Goal: Information Seeking & Learning: Learn about a topic

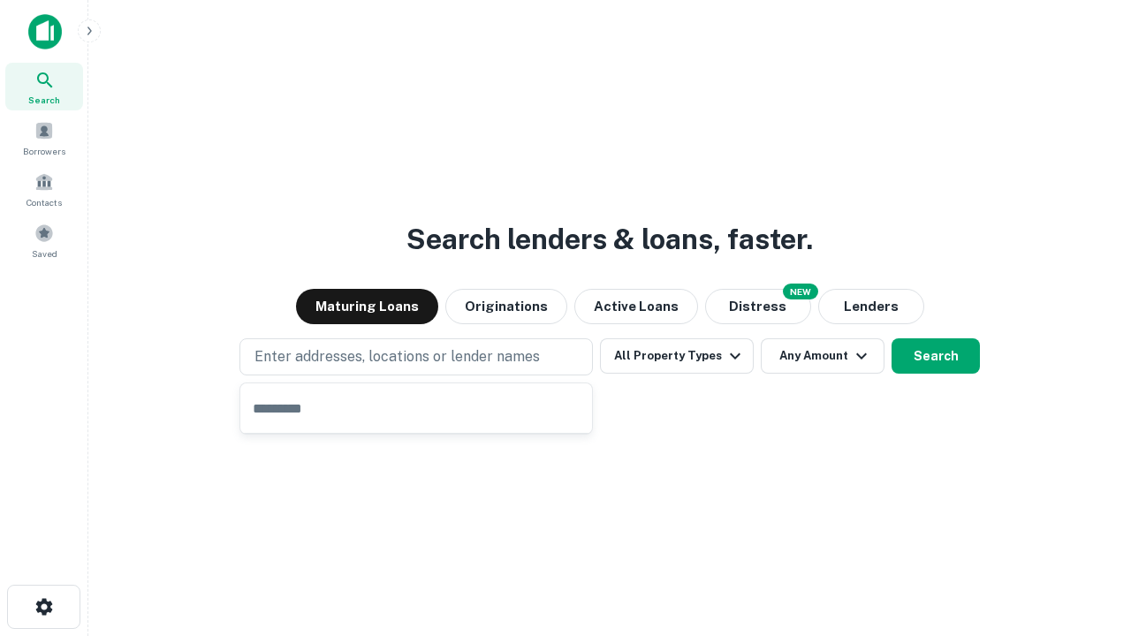
type input "**********"
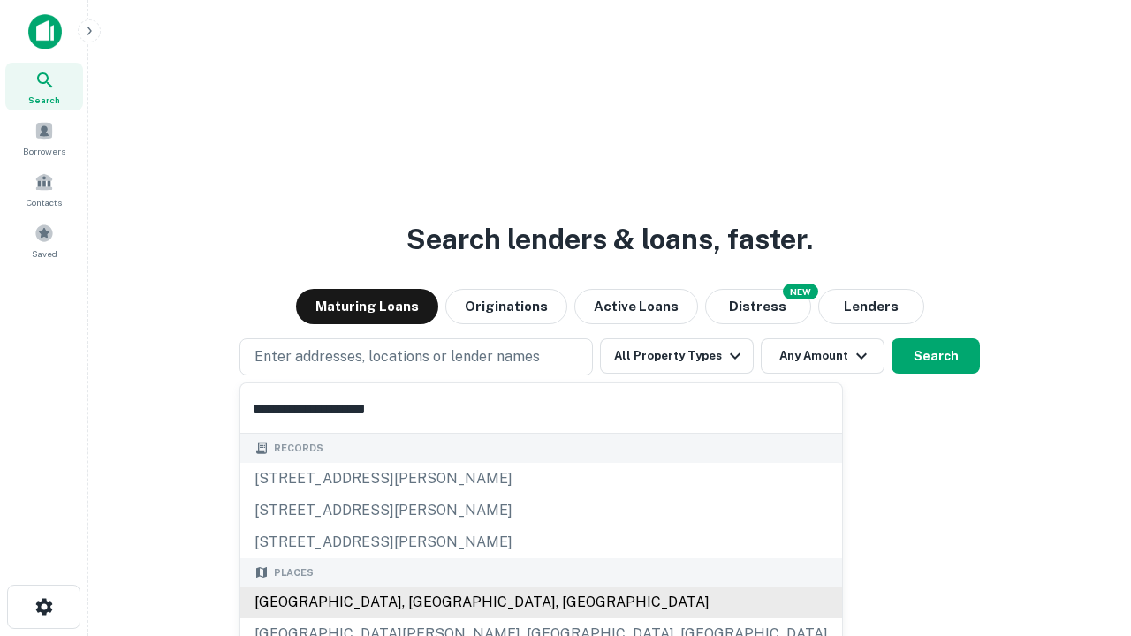
click at [422, 603] on div "[GEOGRAPHIC_DATA], [GEOGRAPHIC_DATA], [GEOGRAPHIC_DATA]" at bounding box center [541, 603] width 602 height 32
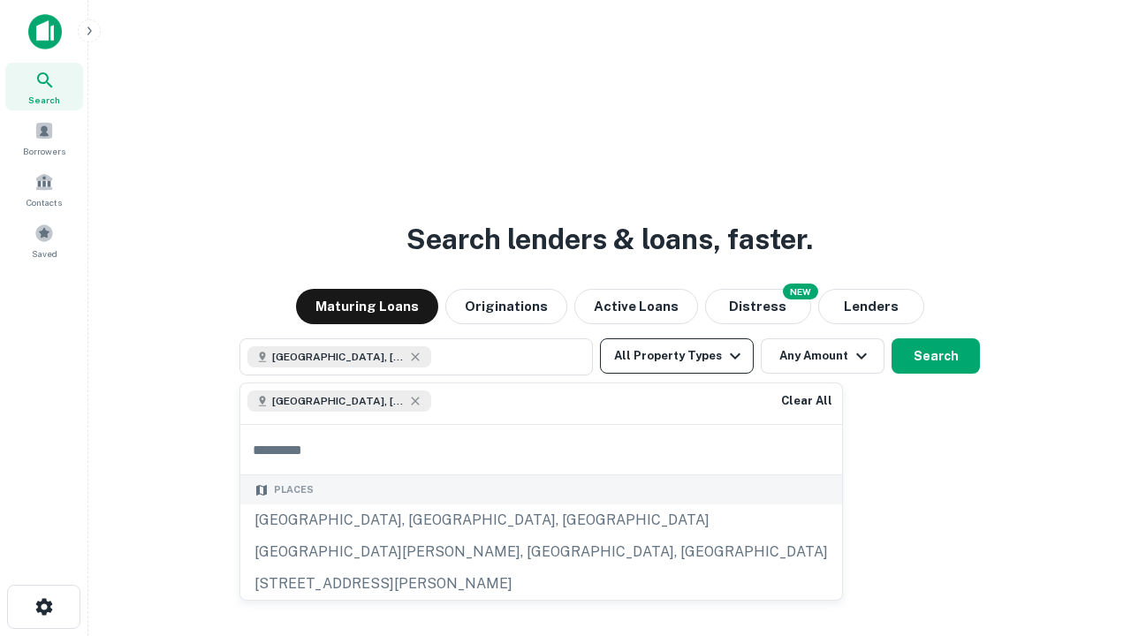
click at [677, 356] on button "All Property Types" at bounding box center [677, 355] width 154 height 35
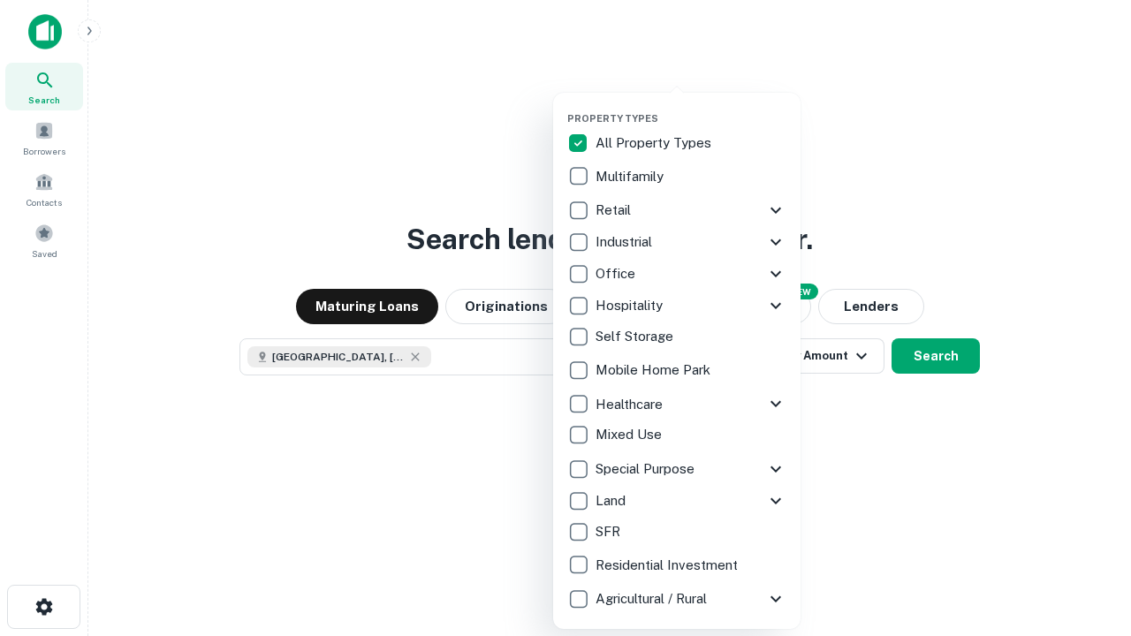
click at [691, 107] on button "button" at bounding box center [690, 107] width 247 height 1
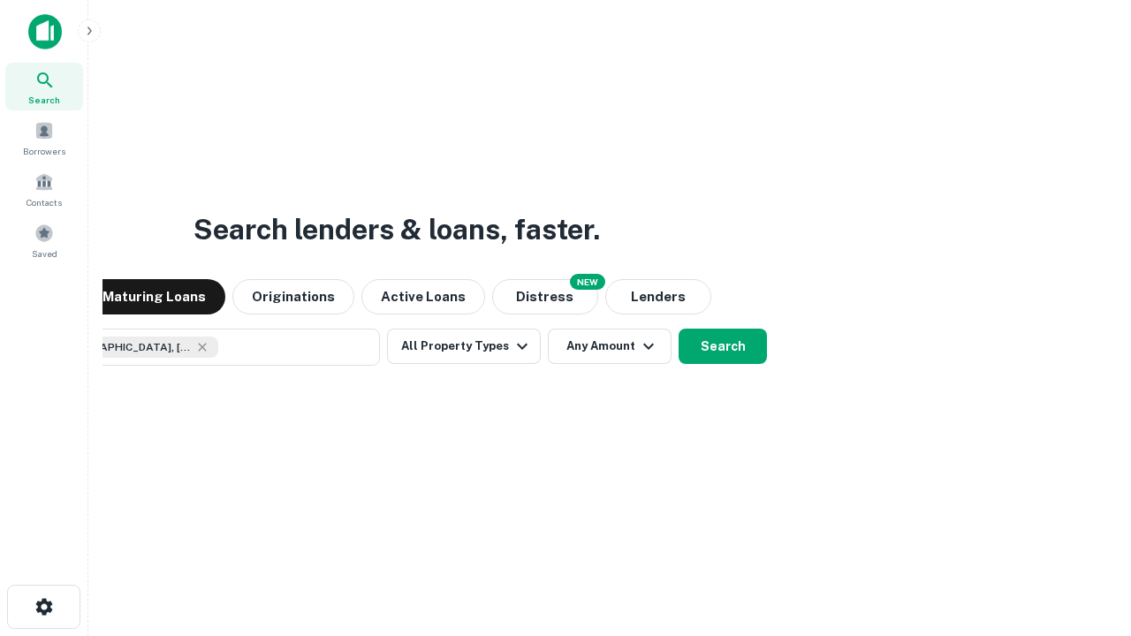
scroll to position [28, 0]
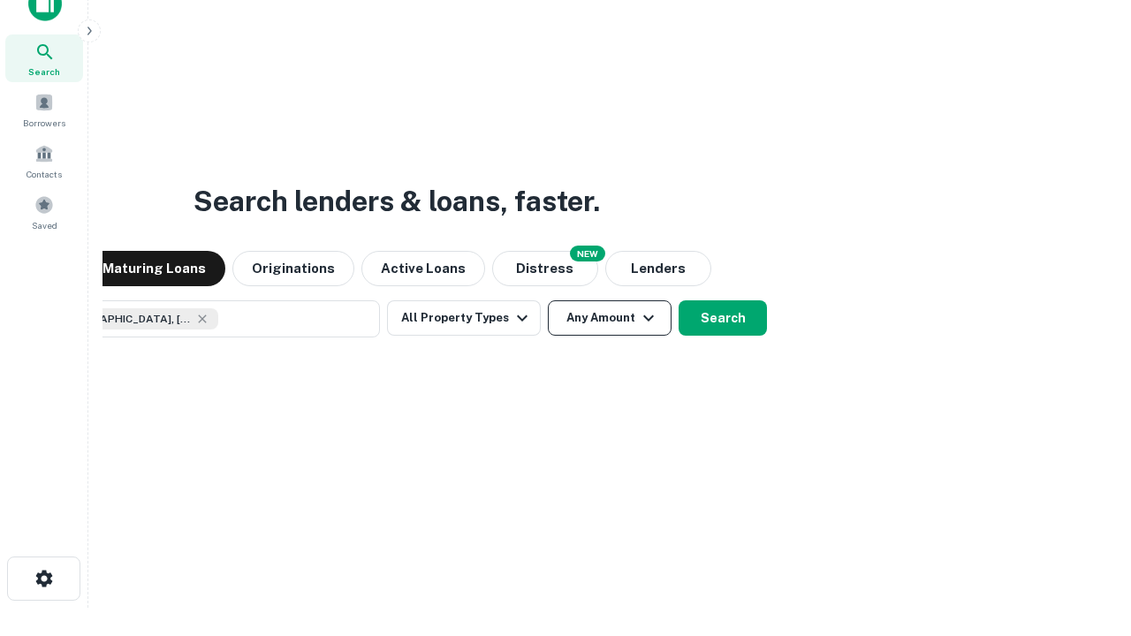
click at [548, 300] on button "Any Amount" at bounding box center [610, 317] width 124 height 35
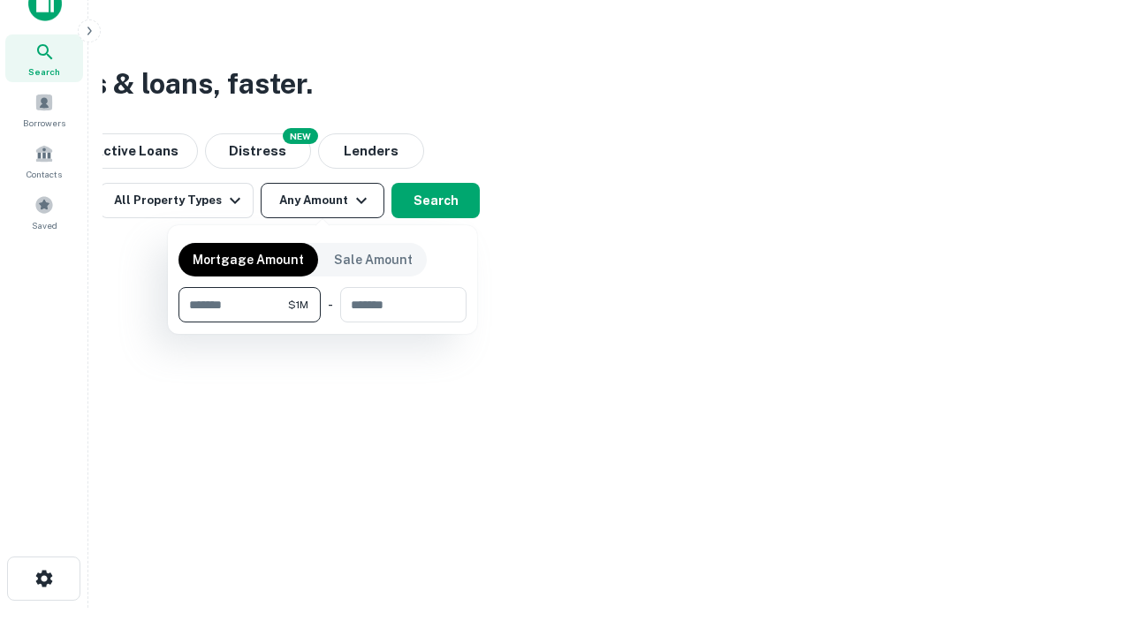
type input "*******"
click at [323, 323] on button "button" at bounding box center [323, 323] width 288 height 1
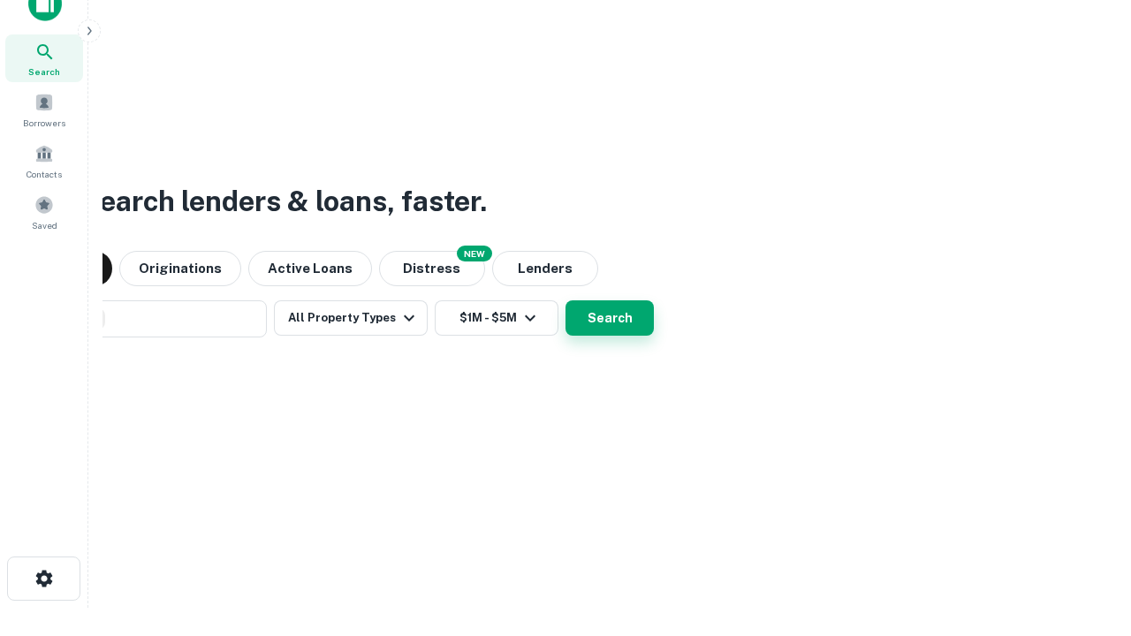
click at [566, 300] on button "Search" at bounding box center [610, 317] width 88 height 35
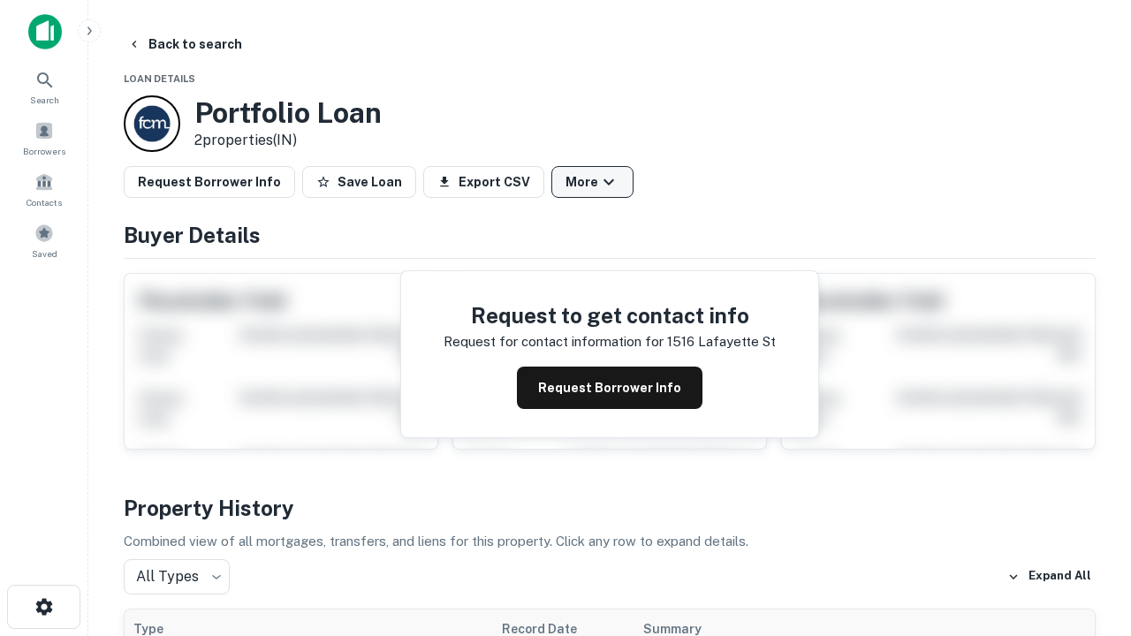
click at [592, 182] on button "More" at bounding box center [592, 182] width 82 height 32
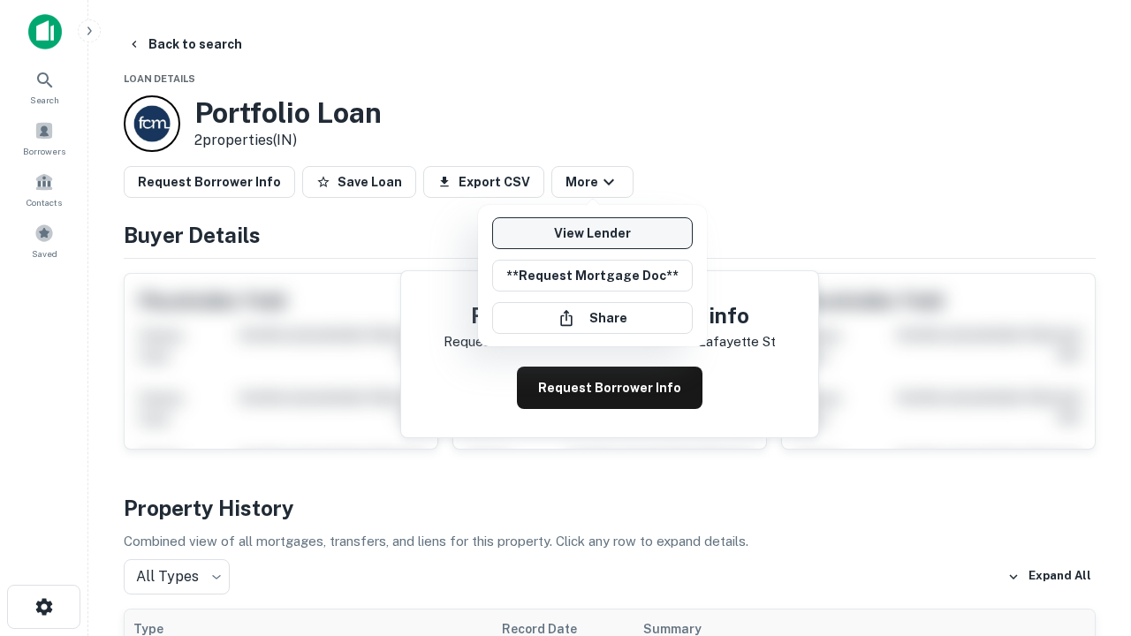
click at [592, 233] on link "View Lender" at bounding box center [592, 233] width 201 height 32
